Goal: Check status: Check status

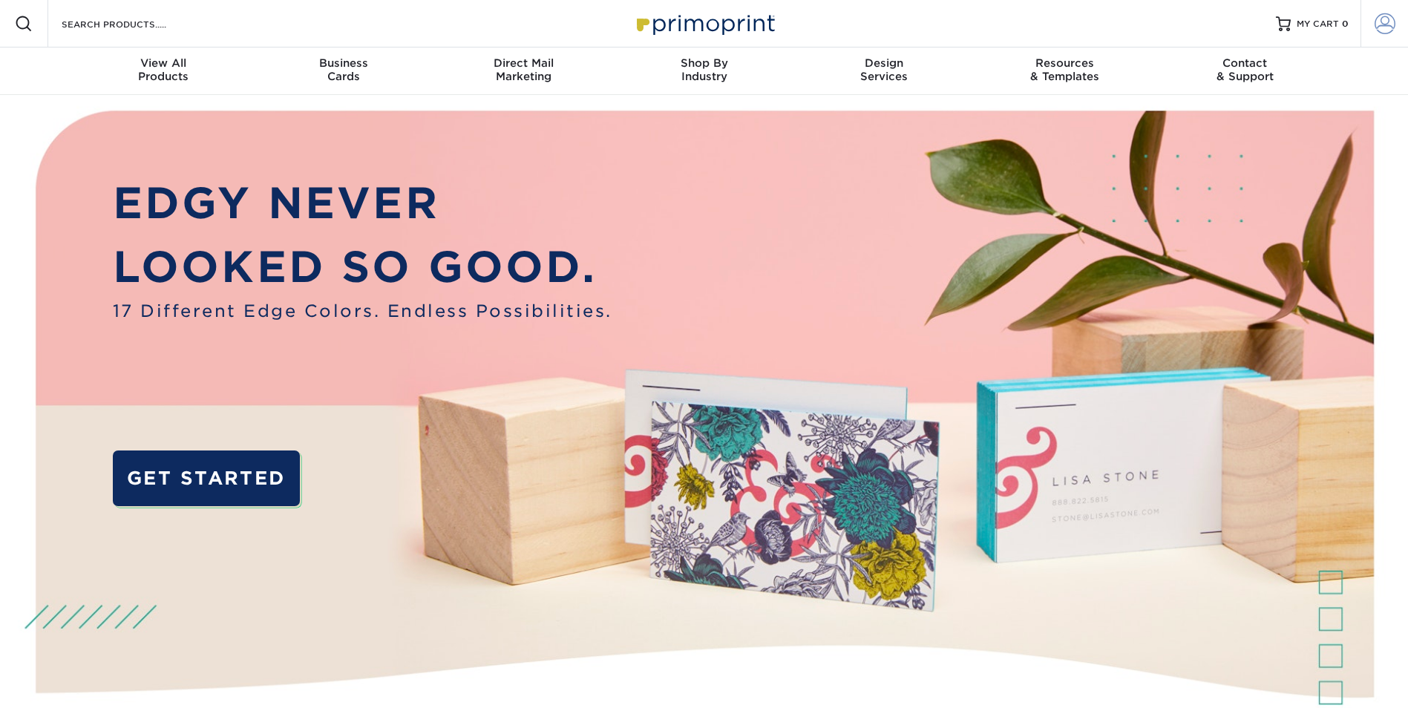
type input "[EMAIL_ADDRESS][DOMAIN_NAME]"
click at [1379, 26] on span at bounding box center [1384, 23] width 21 height 21
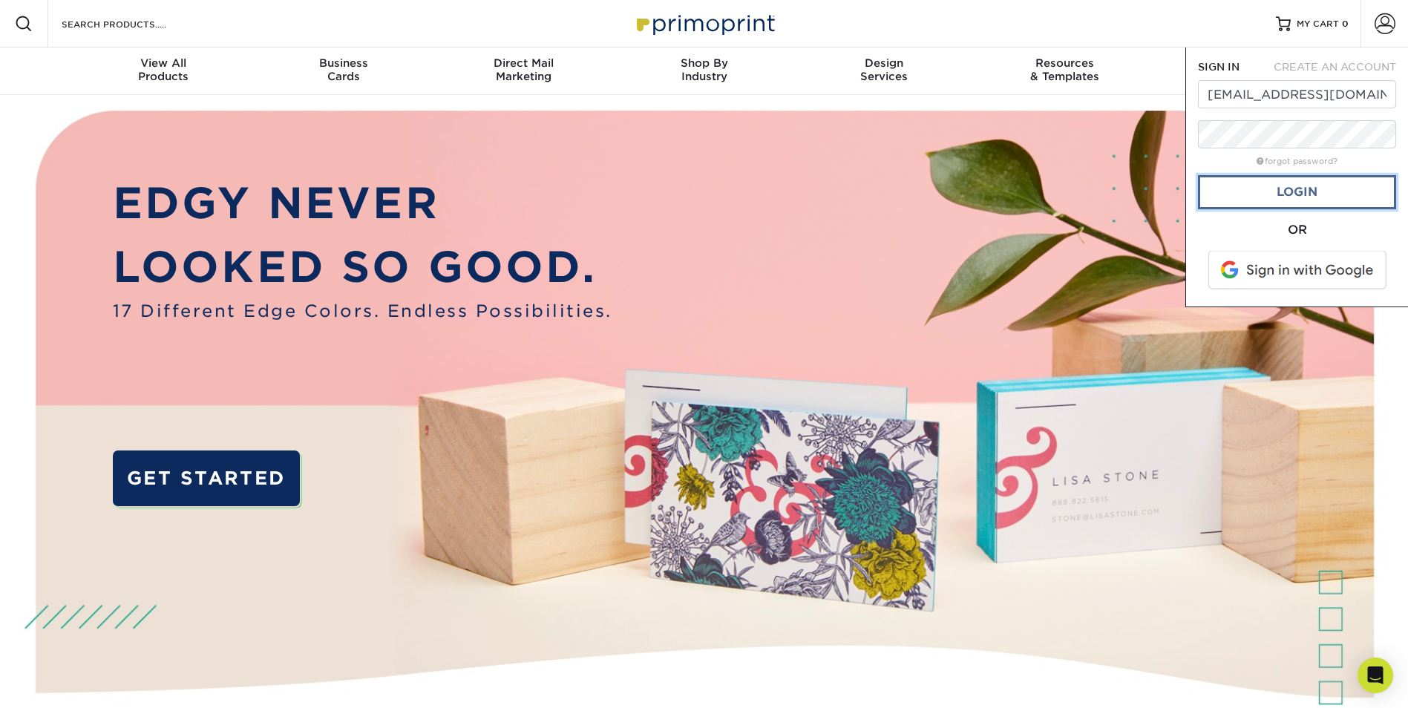
click at [1321, 191] on link "Login" at bounding box center [1297, 192] width 198 height 34
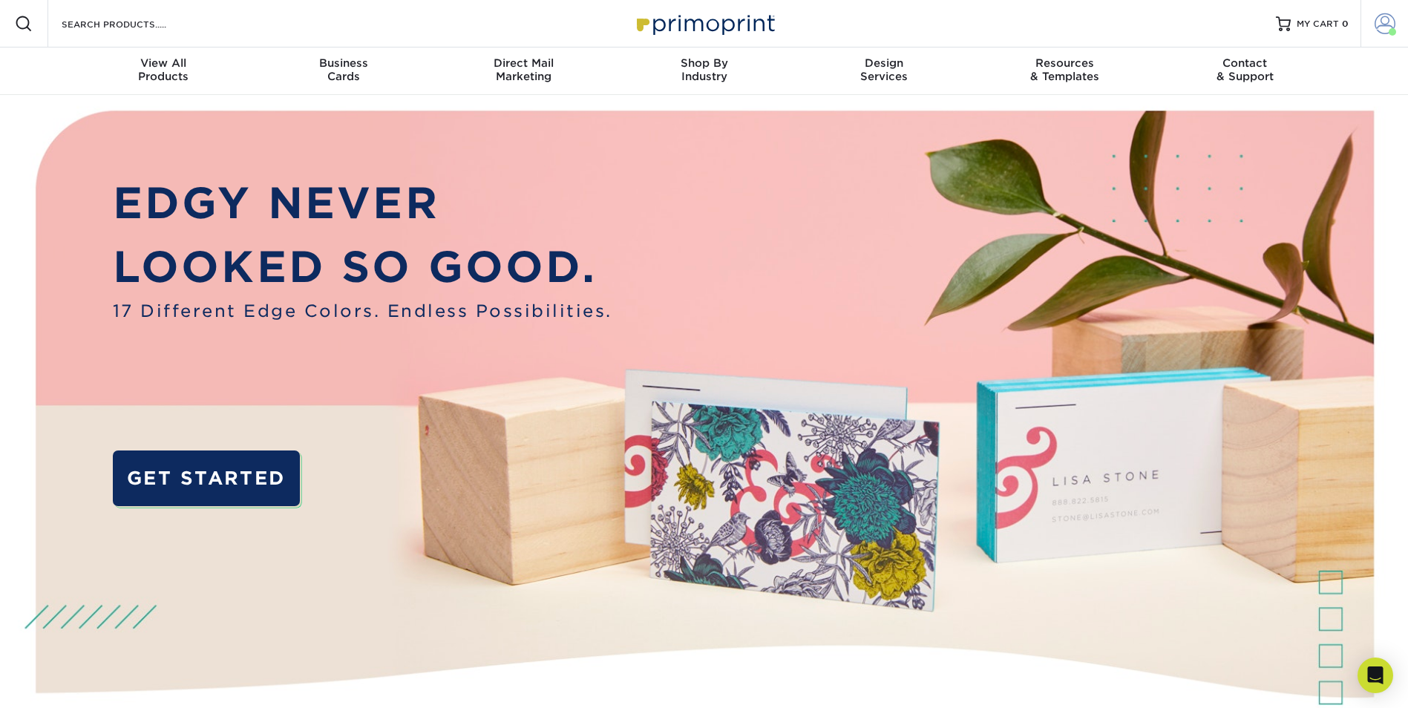
click at [1385, 22] on span at bounding box center [1384, 23] width 21 height 21
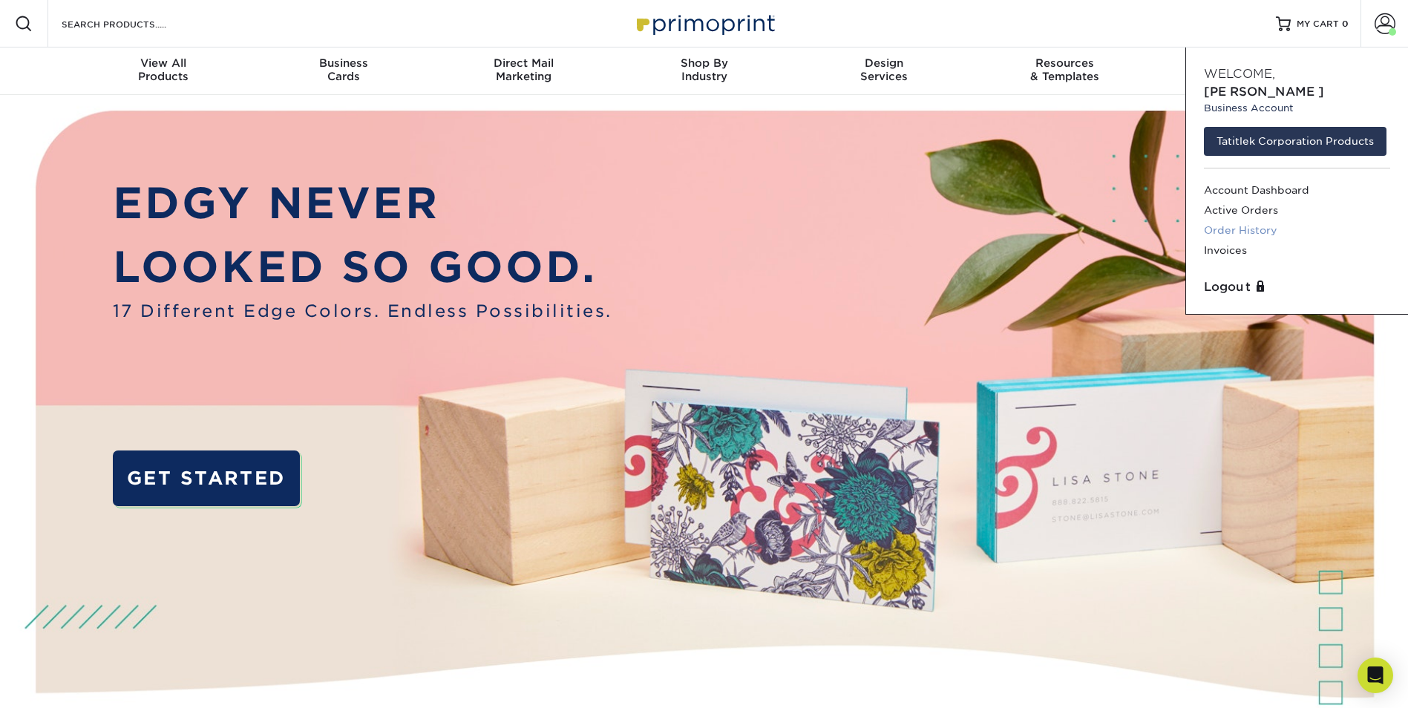
click at [1251, 220] on link "Order History" at bounding box center [1296, 230] width 186 height 20
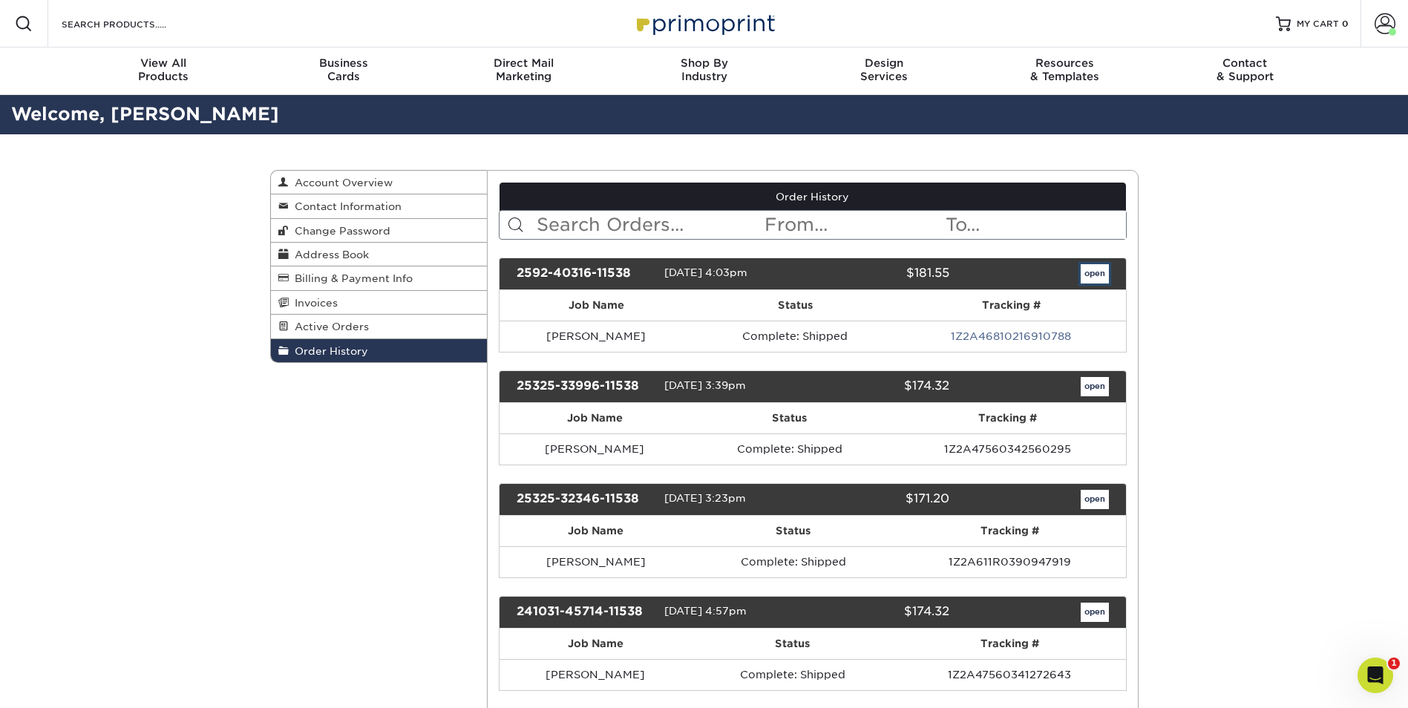
click at [1100, 274] on link "open" at bounding box center [1094, 273] width 28 height 19
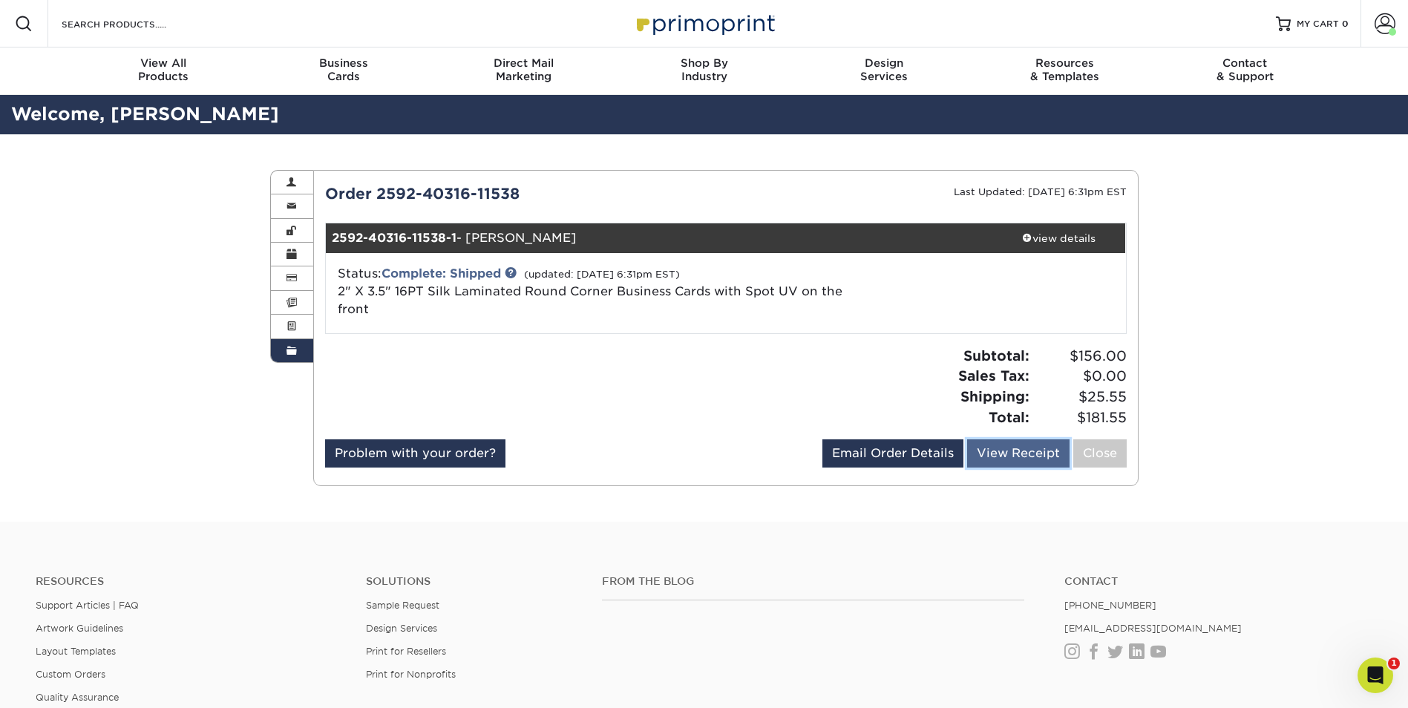
click at [1010, 453] on link "View Receipt" at bounding box center [1018, 453] width 102 height 28
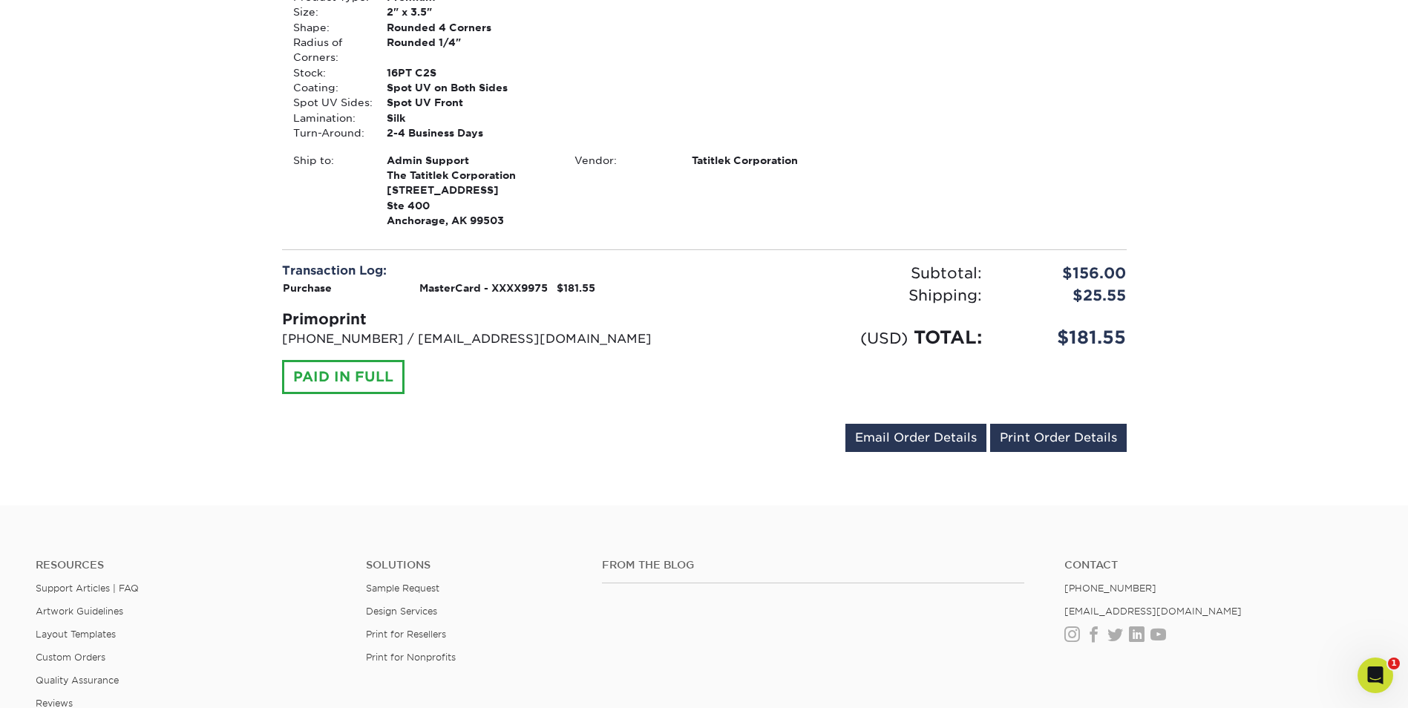
scroll to position [388, 0]
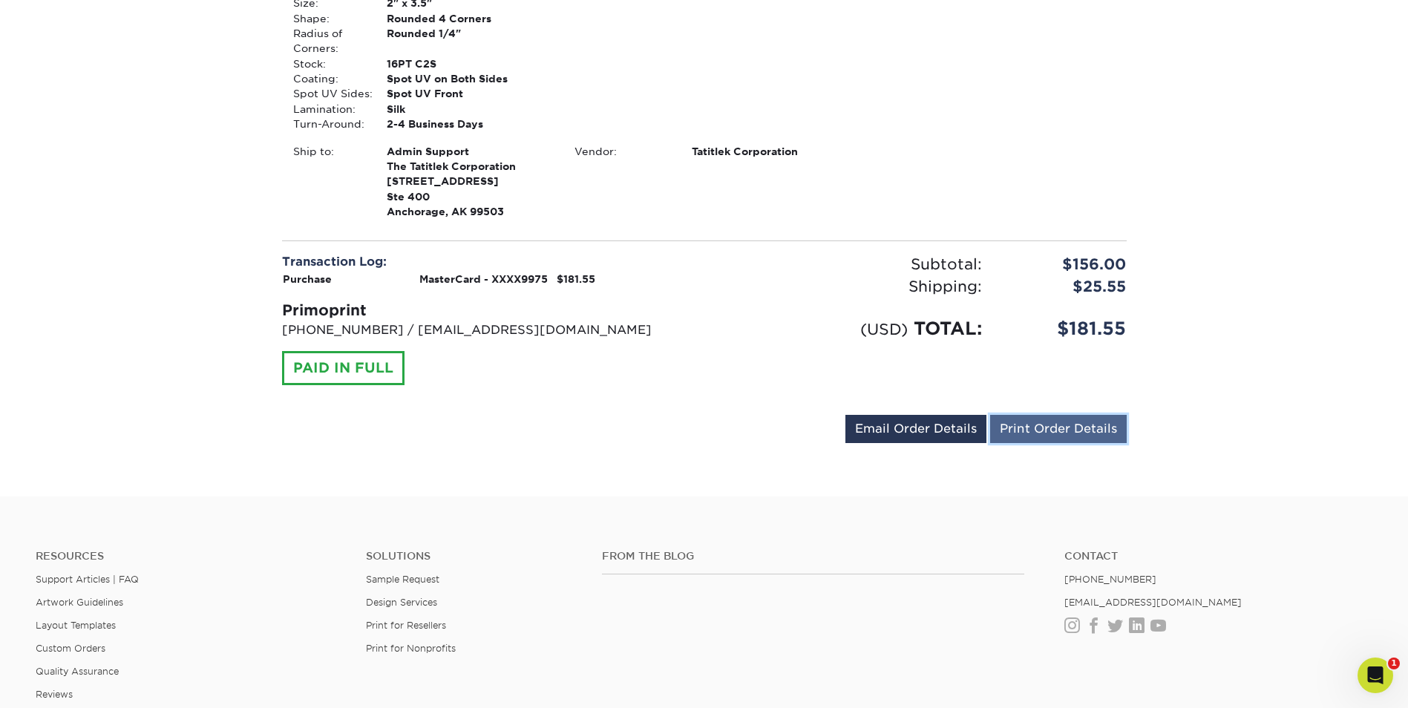
click at [1046, 437] on link "Print Order Details" at bounding box center [1058, 429] width 137 height 28
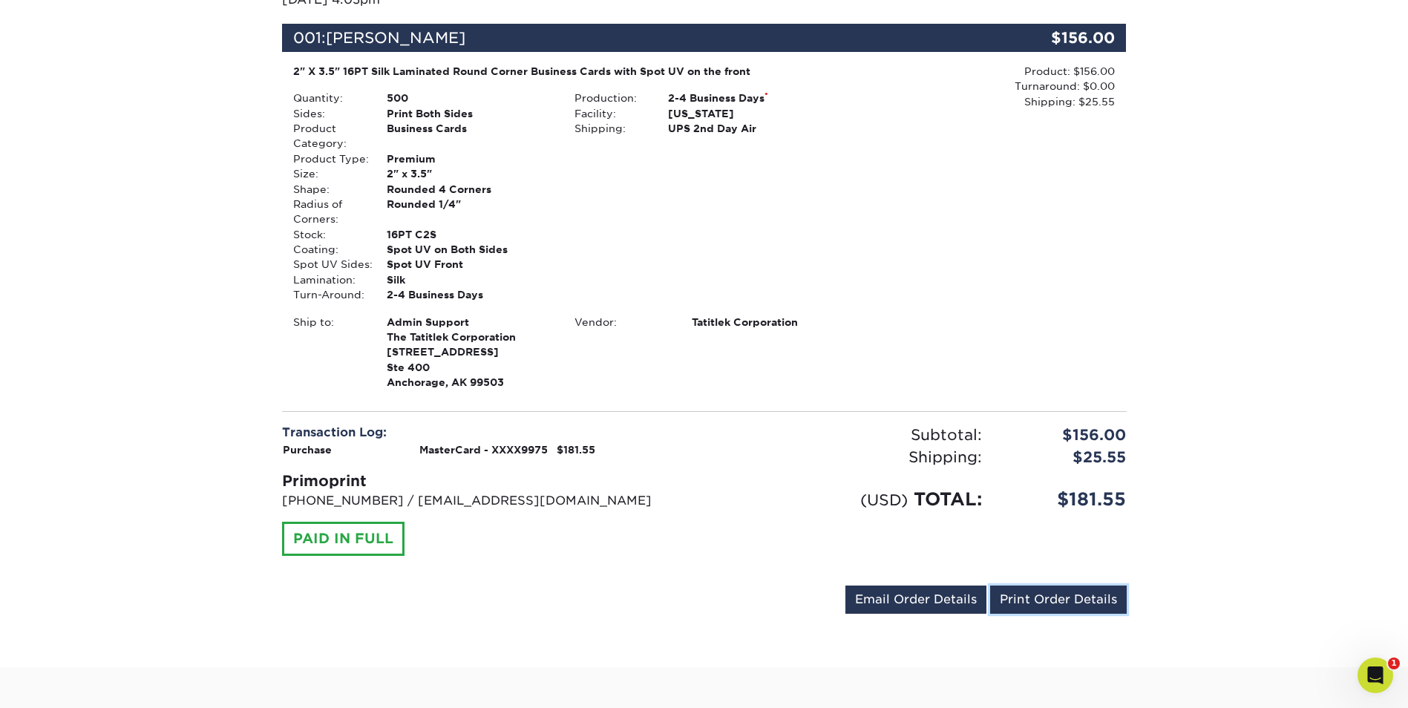
scroll to position [17, 0]
